Goal: Information Seeking & Learning: Learn about a topic

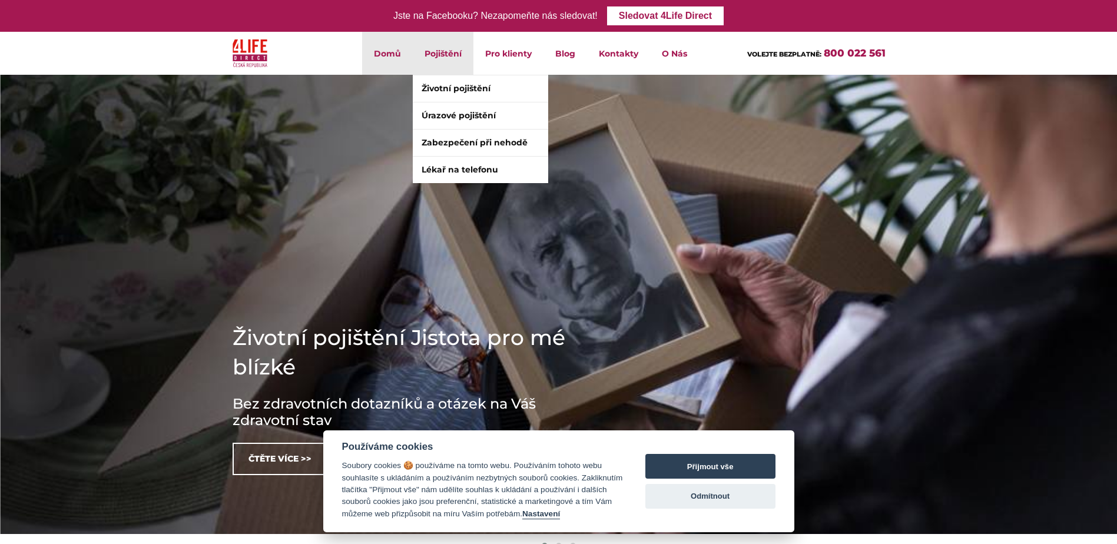
click at [449, 60] on li "Pojištění Životní pojištění Úrazové pojištění Zabezpečení při nehodě Lékař na t…" at bounding box center [443, 53] width 61 height 43
click at [440, 54] on li "Pojištění Životní pojištění Úrazové pojištění Zabezpečení při nehodě Lékař na t…" at bounding box center [443, 53] width 61 height 43
click at [450, 93] on link "Životní pojištění" at bounding box center [480, 88] width 135 height 26
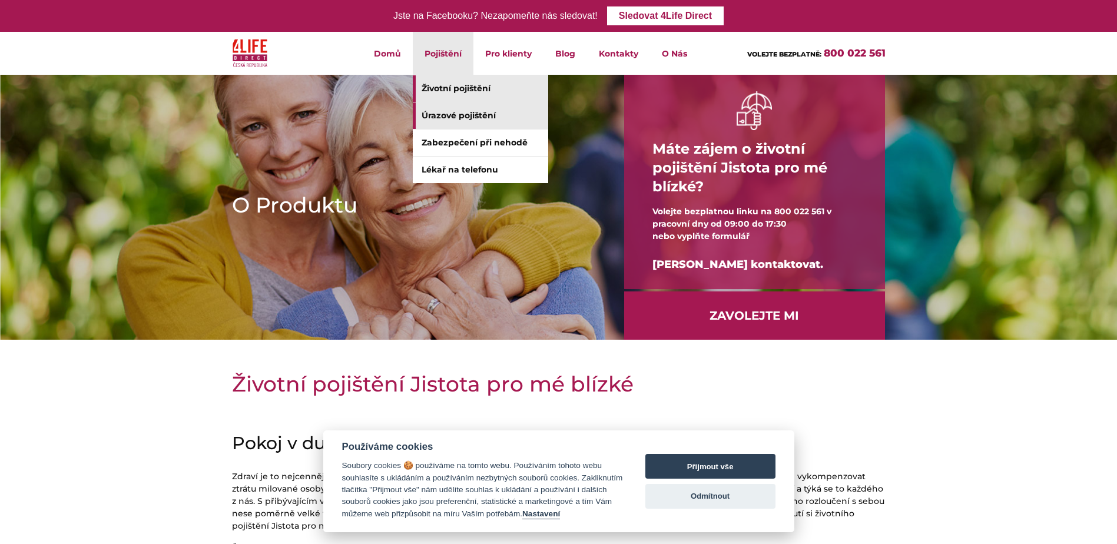
click at [430, 121] on link "Úrazové pojištění" at bounding box center [480, 115] width 135 height 26
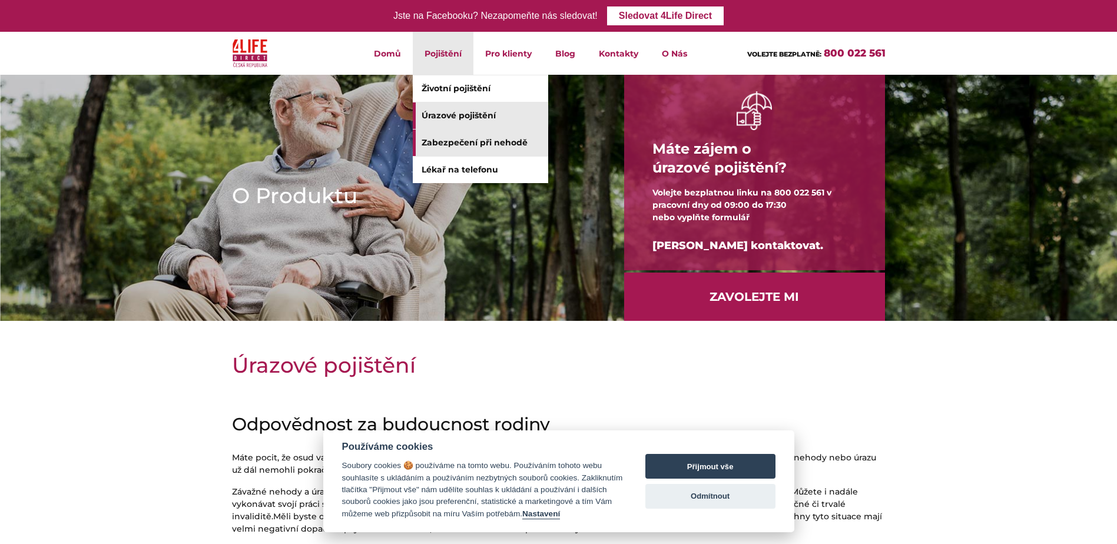
click at [444, 132] on link "Zabezpečení při nehodě" at bounding box center [480, 143] width 135 height 26
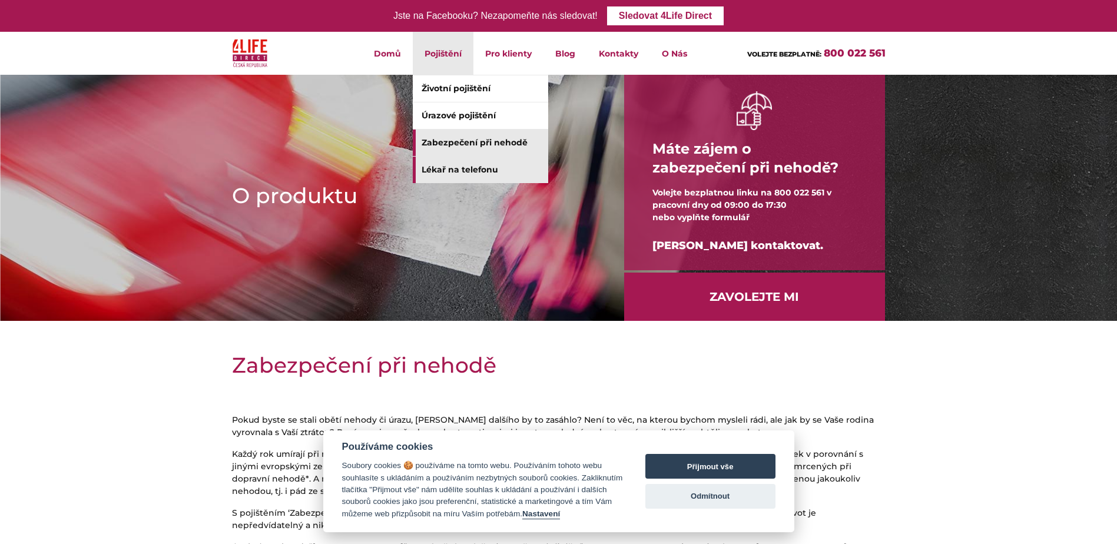
click at [452, 172] on link "Lékař na telefonu" at bounding box center [480, 170] width 135 height 26
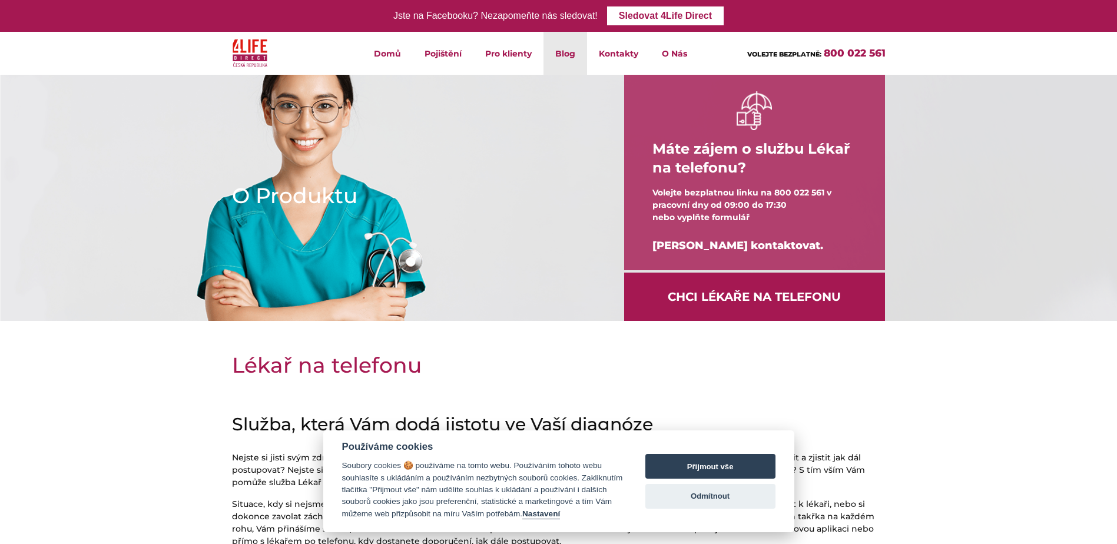
click at [560, 59] on link "Blog" at bounding box center [565, 53] width 44 height 43
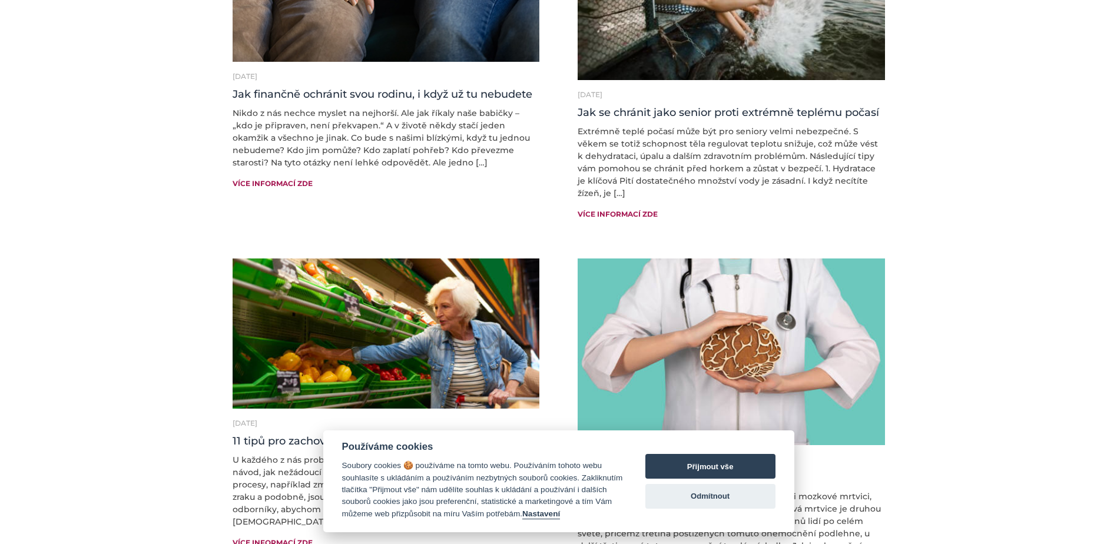
scroll to position [471, 0]
